Goal: Transaction & Acquisition: Purchase product/service

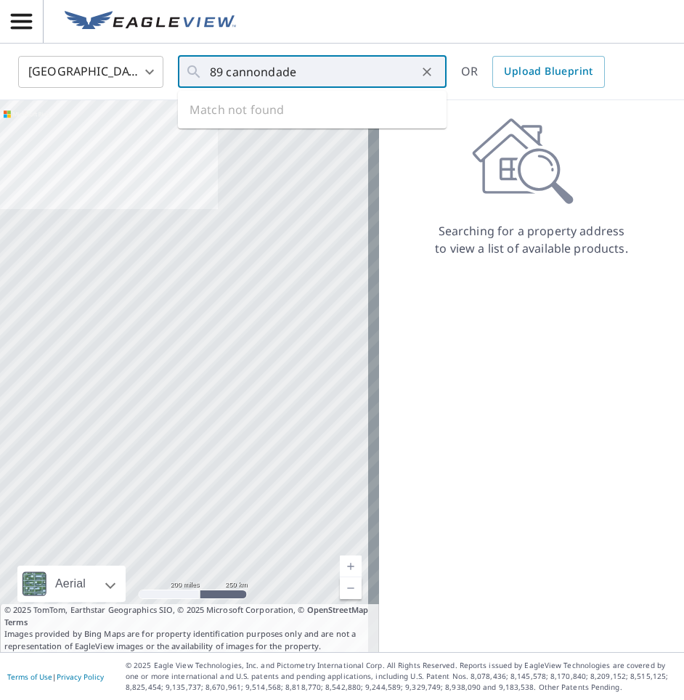
drag, startPoint x: 295, startPoint y: 71, endPoint x: 269, endPoint y: 71, distance: 25.4
click at [269, 71] on input "89 cannondade" at bounding box center [313, 72] width 207 height 41
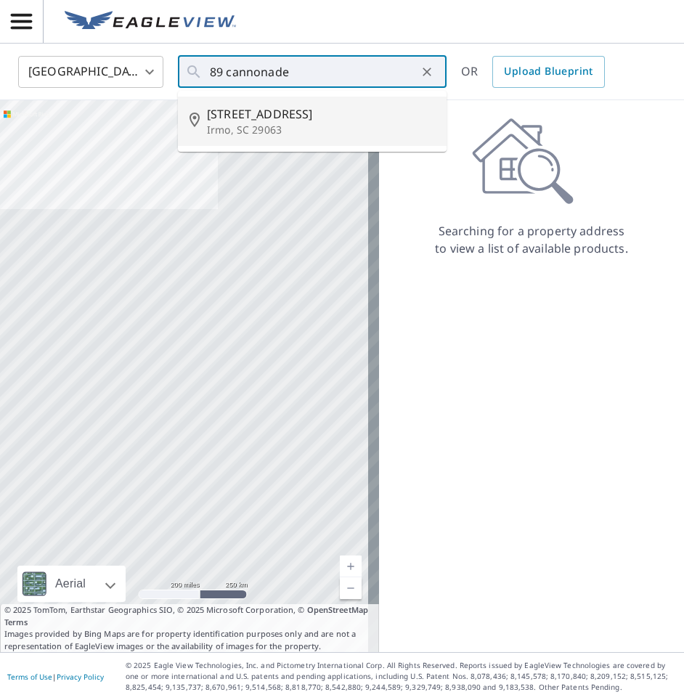
click at [344, 104] on li "[STREET_ADDRESS]" at bounding box center [312, 121] width 269 height 49
type input "[STREET_ADDRESS]"
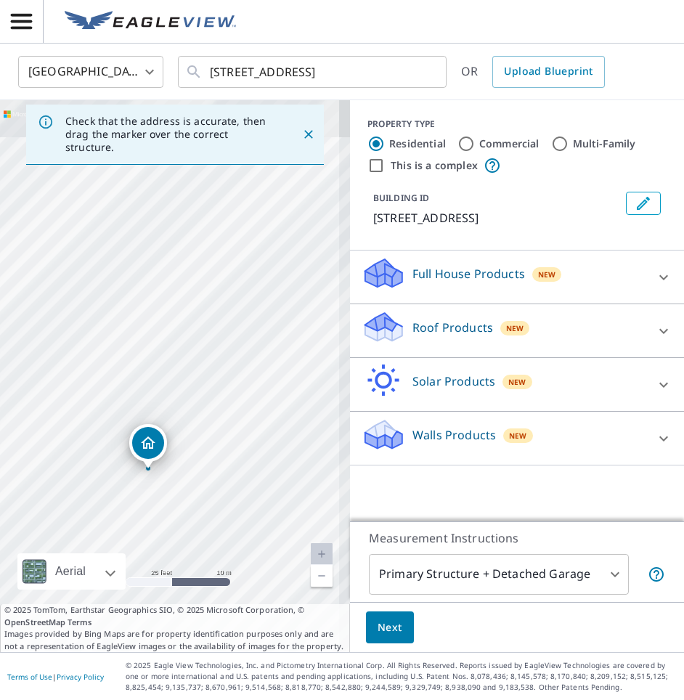
drag, startPoint x: 214, startPoint y: 269, endPoint x: 192, endPoint y: 364, distance: 97.6
click at [192, 364] on div "[STREET_ADDRESS]" at bounding box center [175, 376] width 350 height 552
click at [468, 328] on p "Roof Products" at bounding box center [452, 327] width 81 height 17
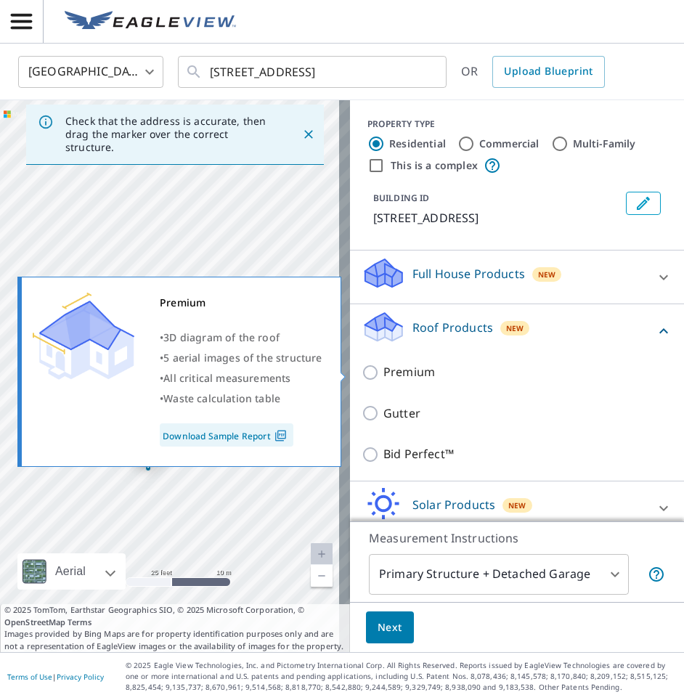
click at [383, 371] on p "Premium" at bounding box center [409, 372] width 52 height 18
click at [375, 371] on input "Premium" at bounding box center [373, 372] width 22 height 17
checkbox input "true"
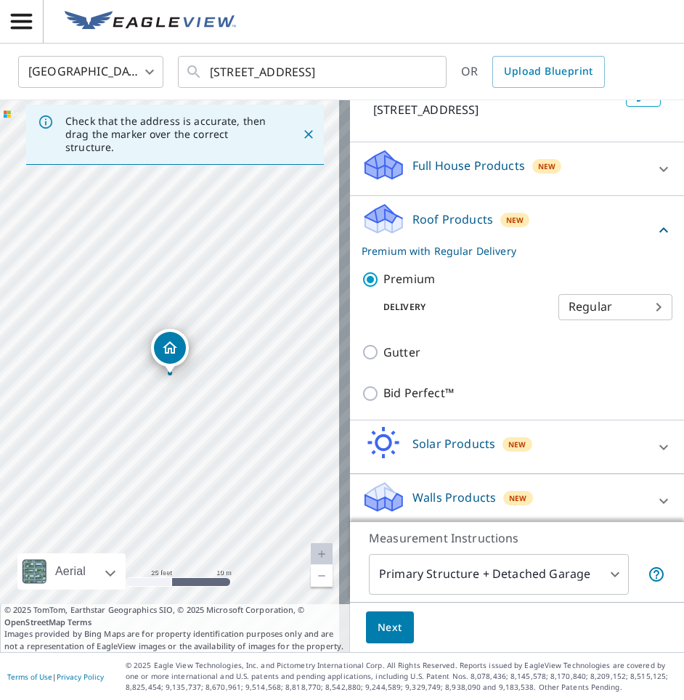
scroll to position [115, 0]
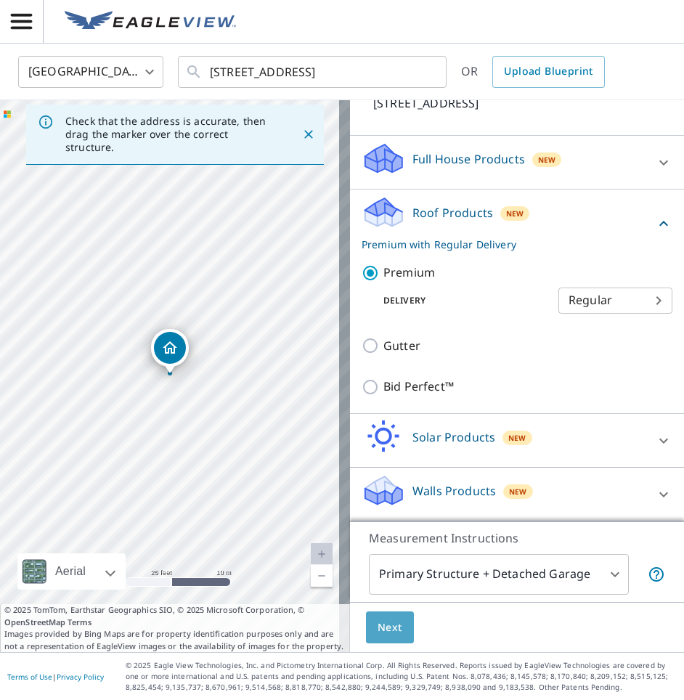
click at [389, 611] on button "Next" at bounding box center [390, 627] width 48 height 33
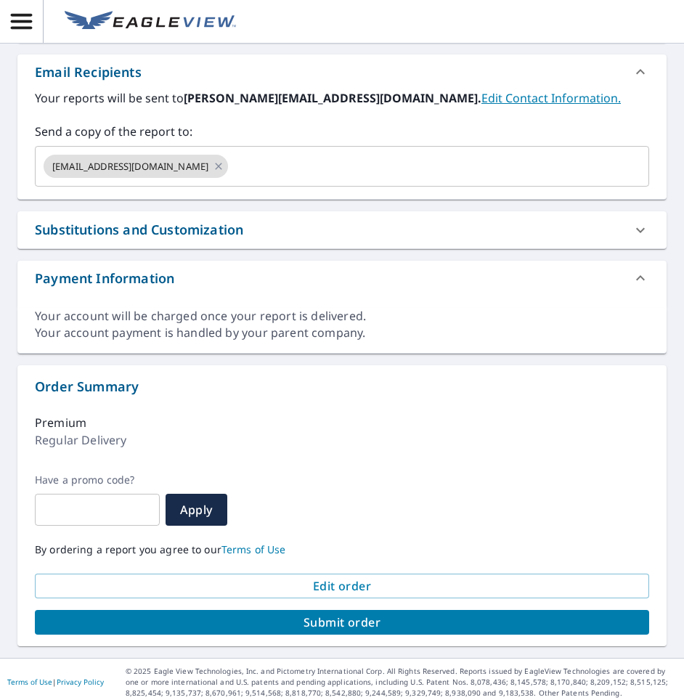
scroll to position [518, 0]
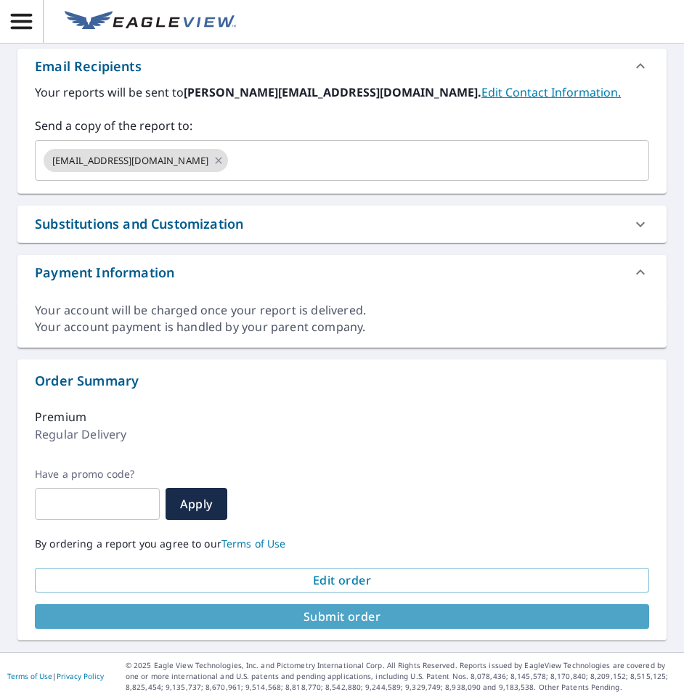
click at [355, 625] on button "Submit order" at bounding box center [342, 616] width 614 height 25
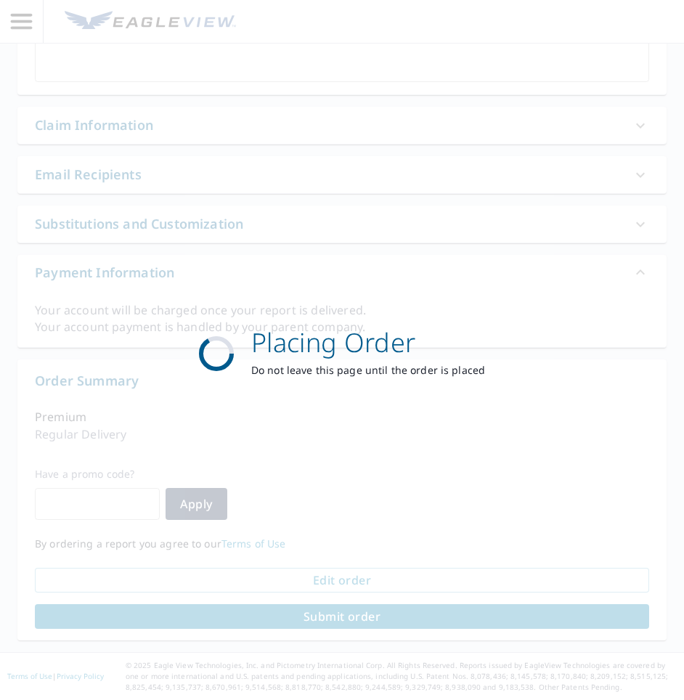
scroll to position [411, 0]
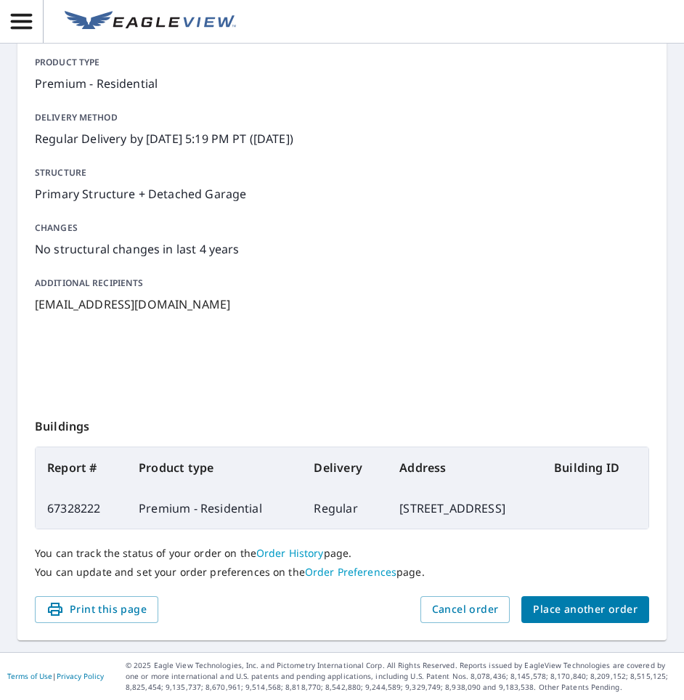
scroll to position [156, 0]
